Goal: Find specific page/section: Find specific page/section

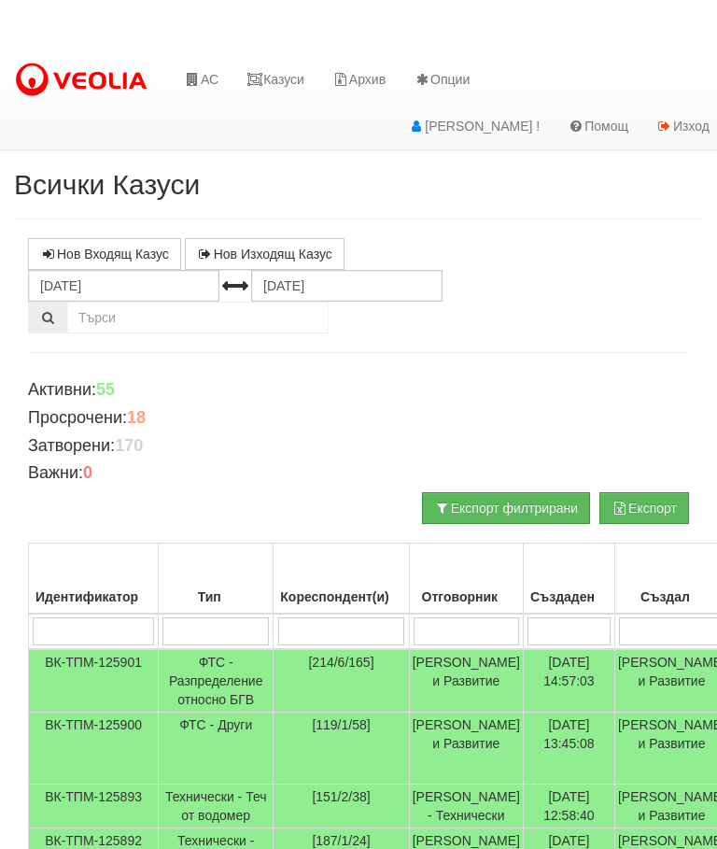
scroll to position [-35, 0]
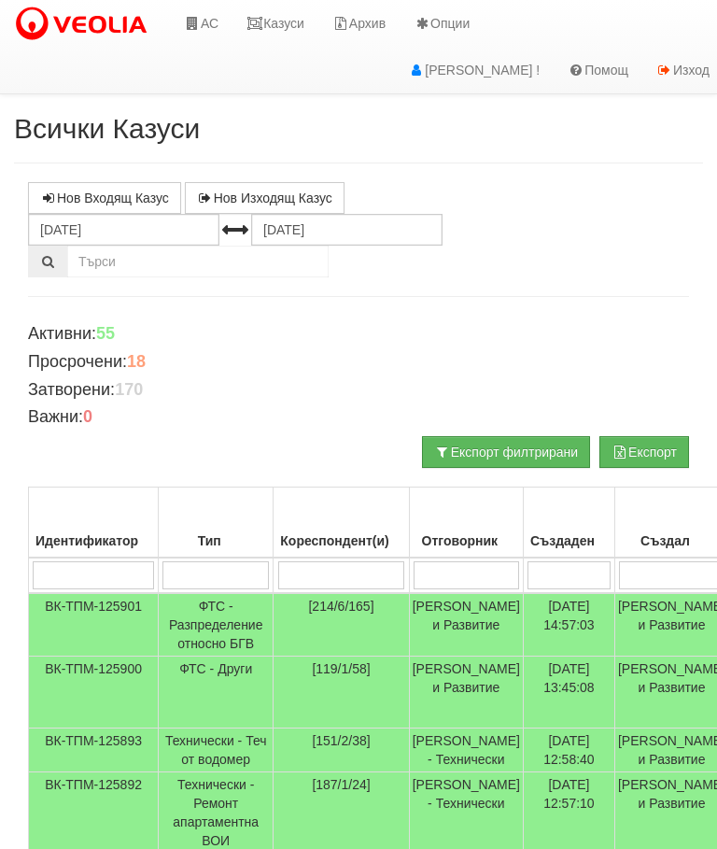
click at [279, 18] on link "Казуси" at bounding box center [276, 23] width 86 height 47
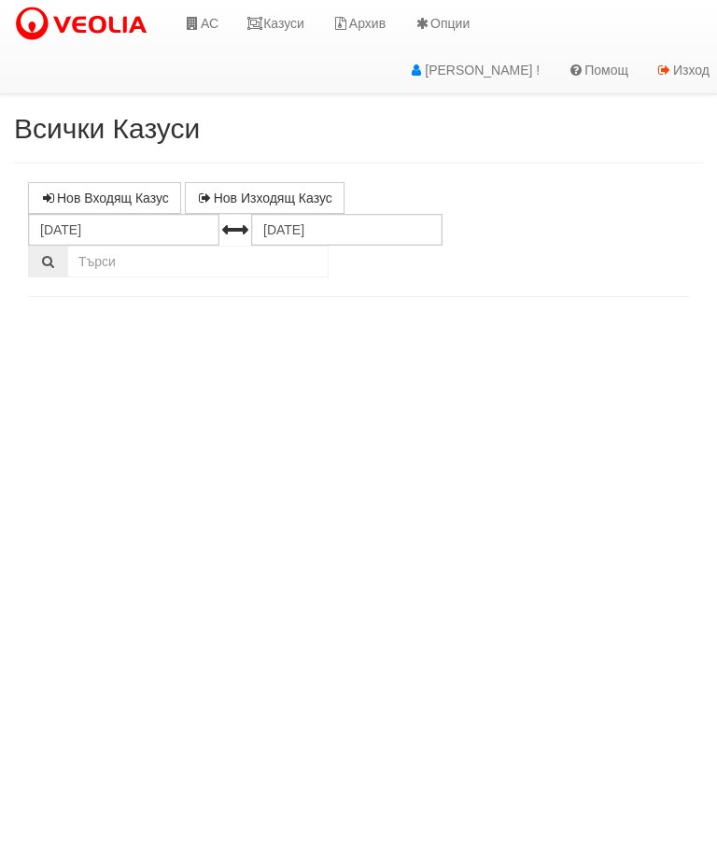
select select "10"
select select "1"
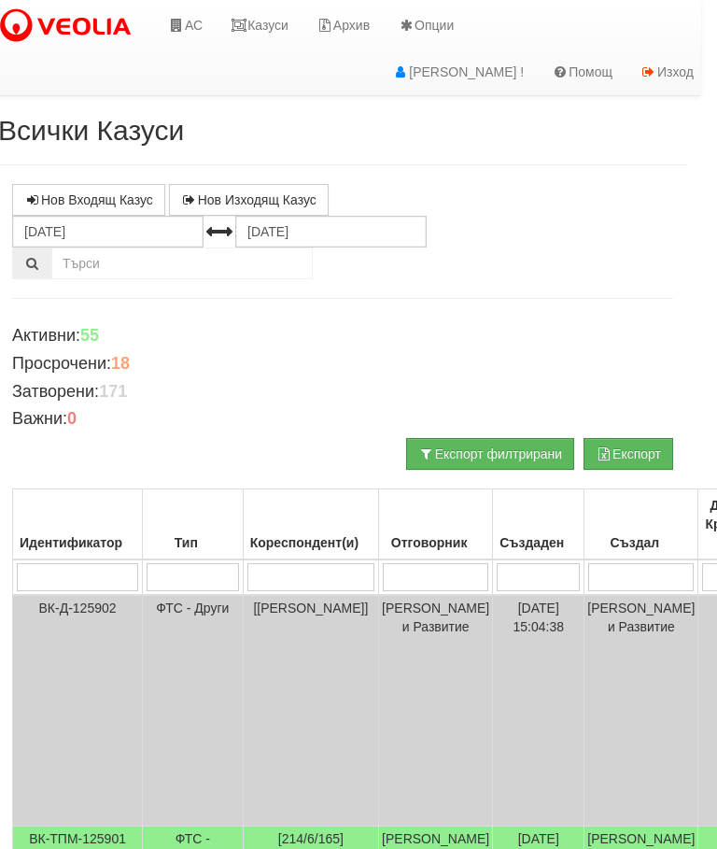
scroll to position [0, 17]
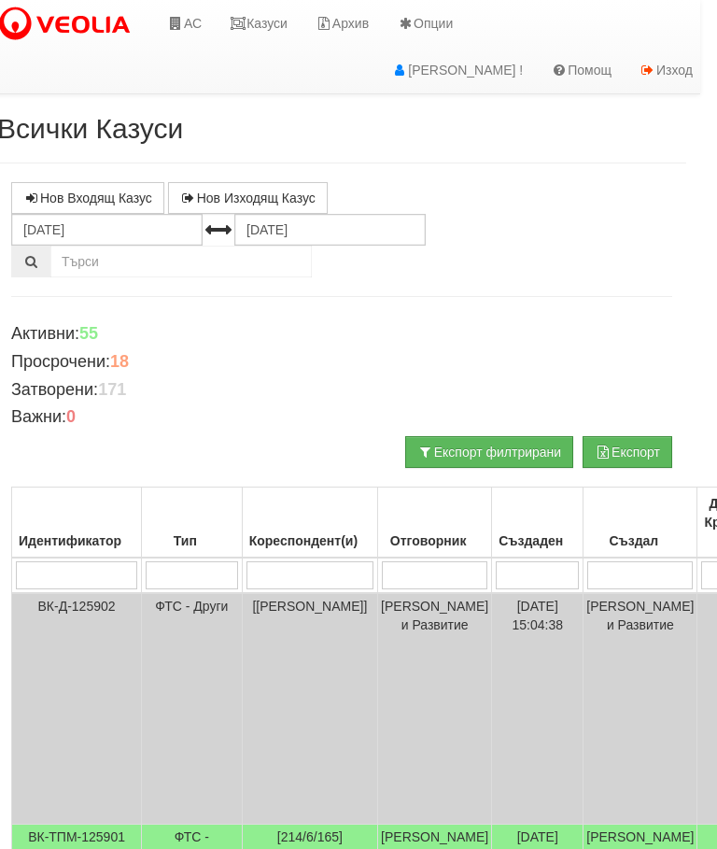
click at [262, 21] on link "Казуси" at bounding box center [259, 23] width 86 height 47
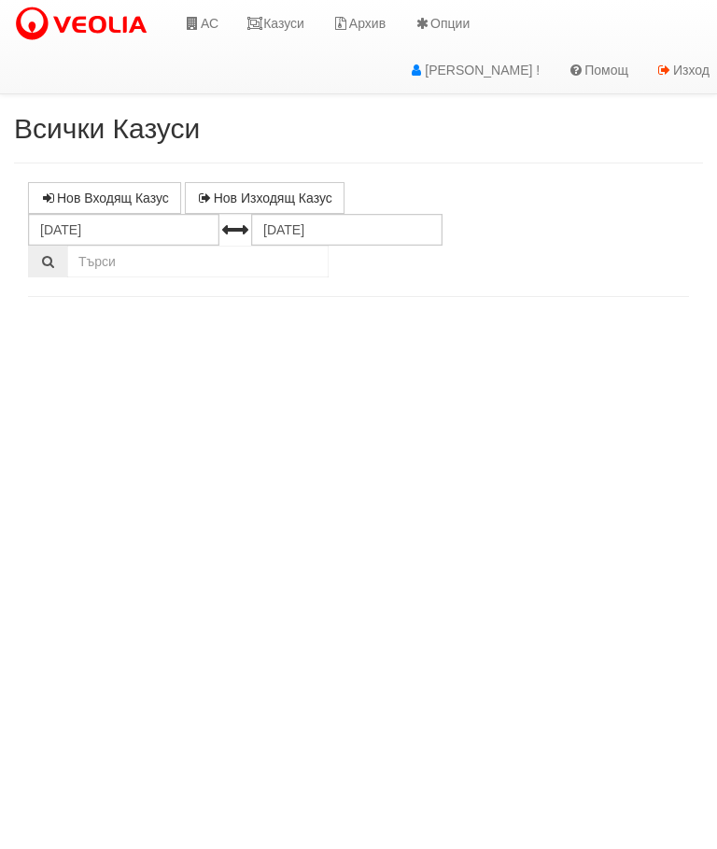
select select "10"
select select "1"
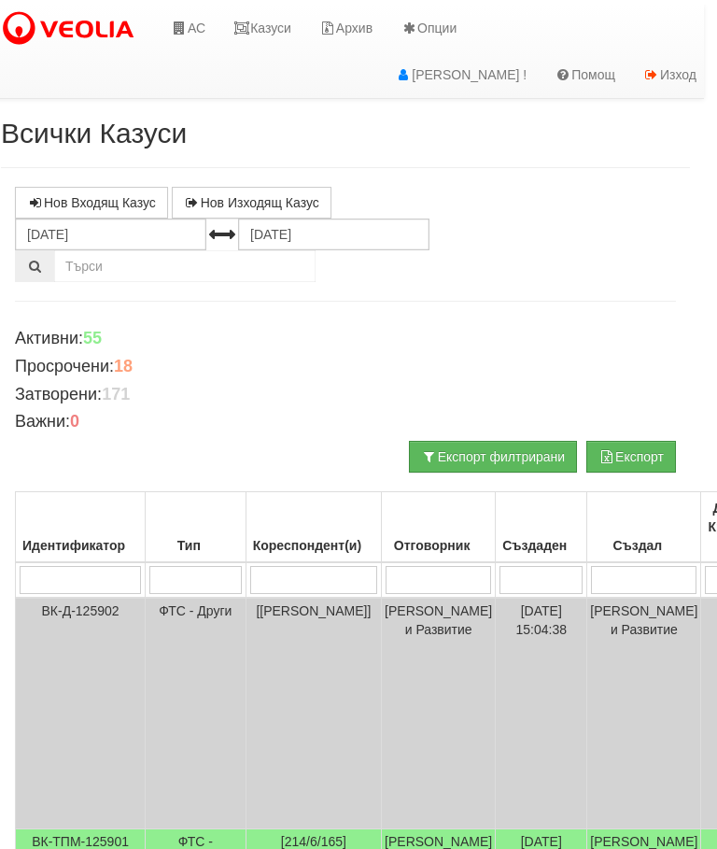
scroll to position [0, 12]
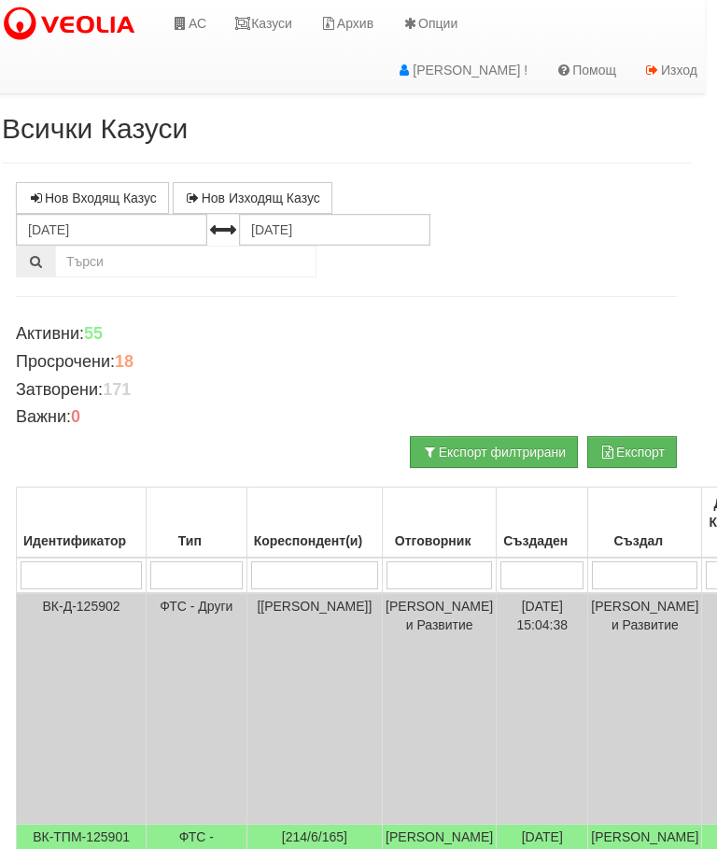
click at [258, 37] on link "Казуси" at bounding box center [263, 23] width 86 height 47
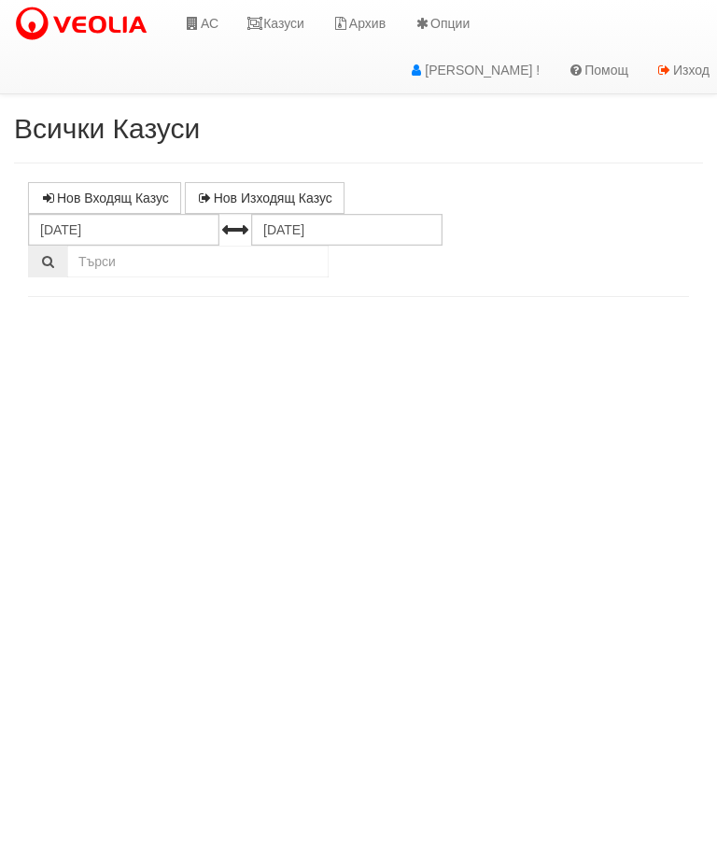
select select "10"
select select "1"
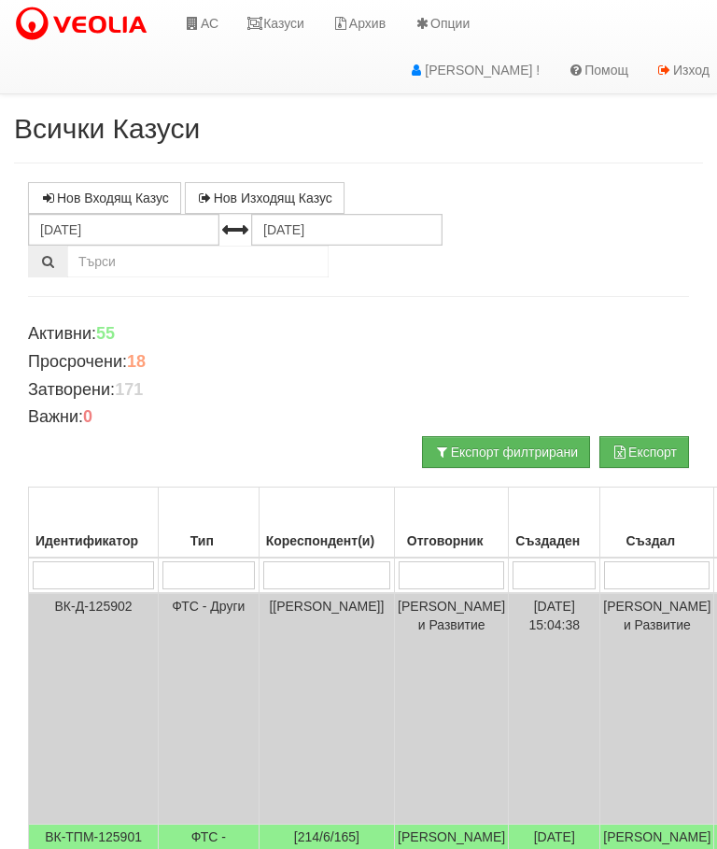
click at [294, 21] on link "Казуси" at bounding box center [276, 23] width 86 height 47
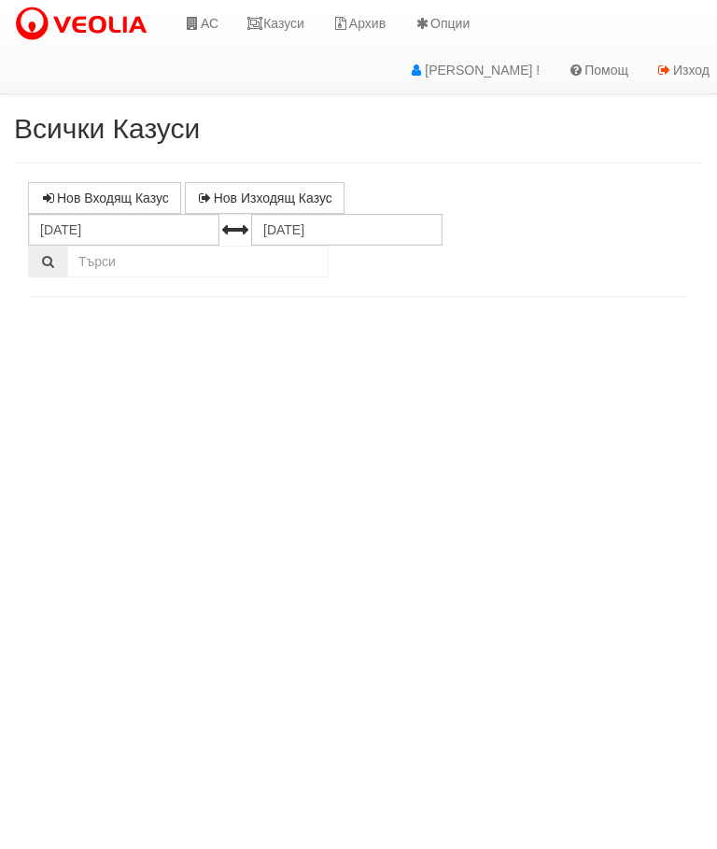
select select "10"
select select "1"
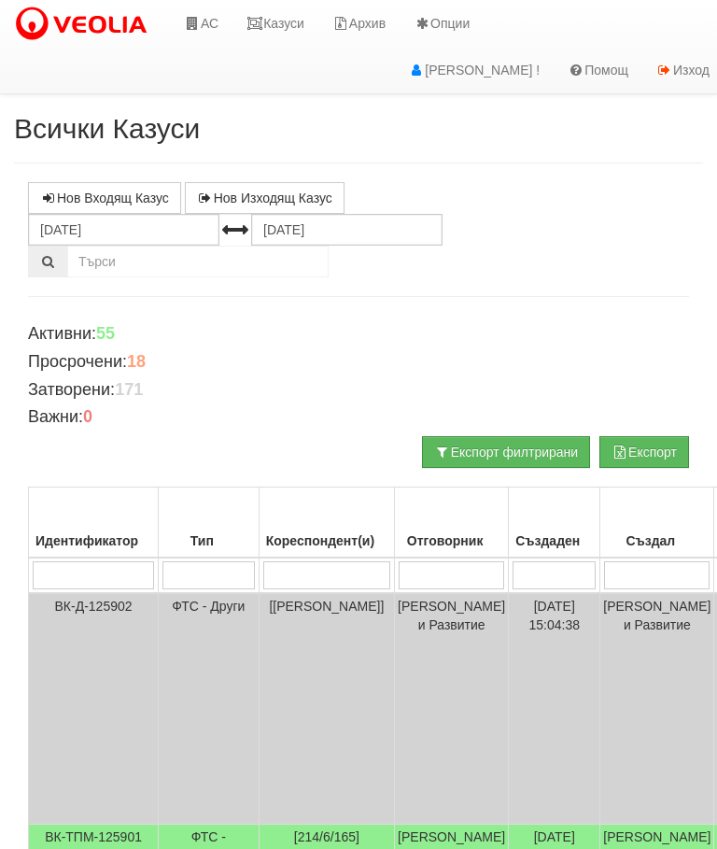
click at [301, 21] on link "Казуси" at bounding box center [276, 23] width 86 height 47
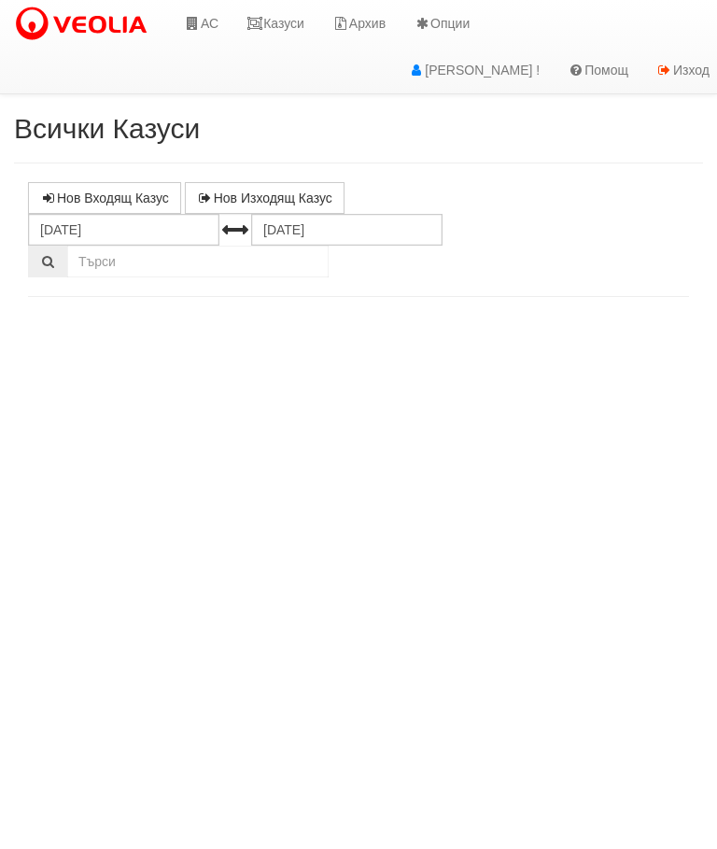
select select "10"
select select "1"
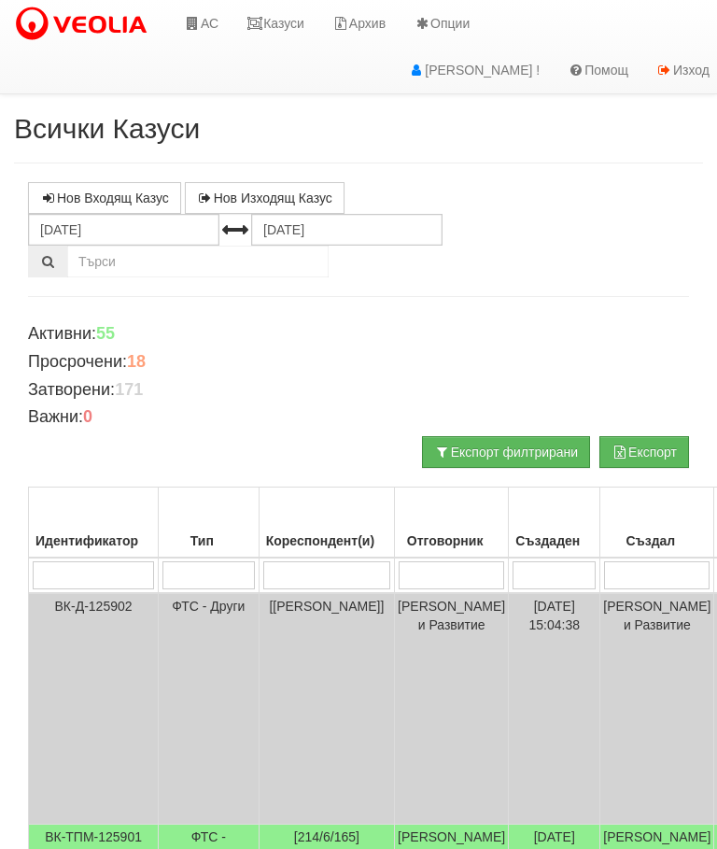
scroll to position [82, 0]
